Goal: Task Accomplishment & Management: Use online tool/utility

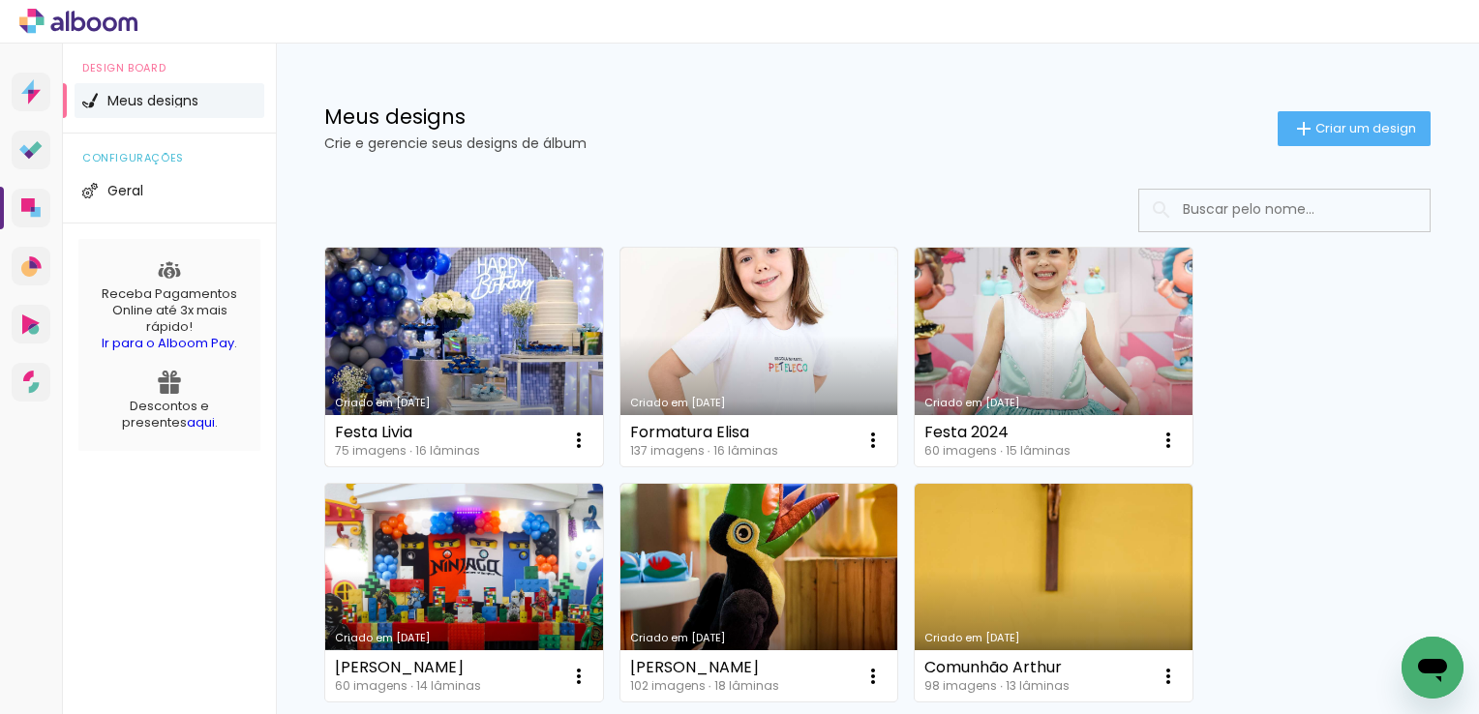
click at [514, 391] on link "Criado em [DATE]" at bounding box center [464, 357] width 278 height 219
